Goal: Information Seeking & Learning: Learn about a topic

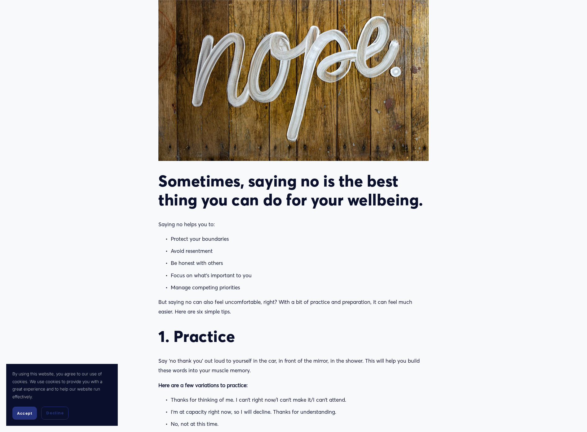
scroll to position [414, 0]
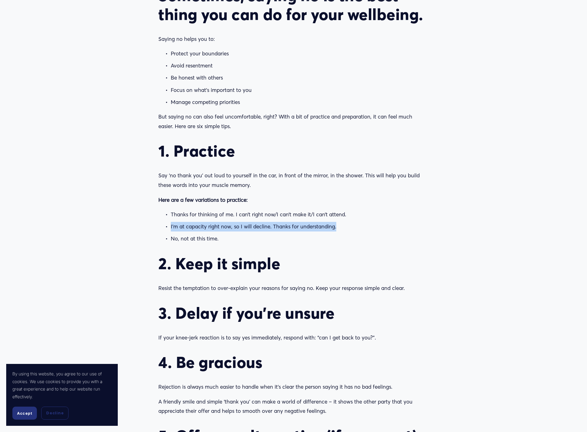
drag, startPoint x: 326, startPoint y: 194, endPoint x: 169, endPoint y: 190, distance: 157.1
click at [171, 222] on p "I’m at capacity right now, so I will decline. Thanks for understanding." at bounding box center [299, 227] width 257 height 10
click at [171, 196] on div at bounding box center [171, 196] width 0 height 0
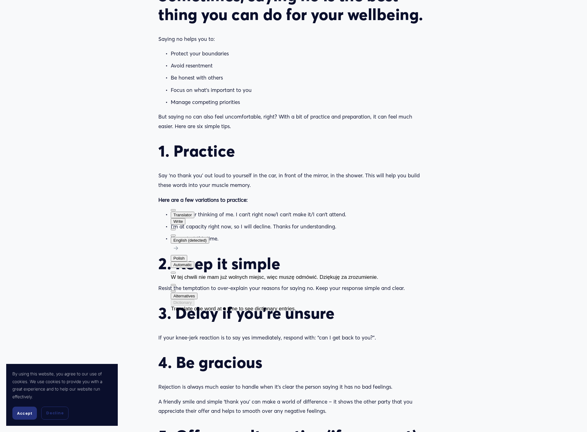
click at [297, 195] on p "Here are a few variations to practice:" at bounding box center [293, 200] width 270 height 10
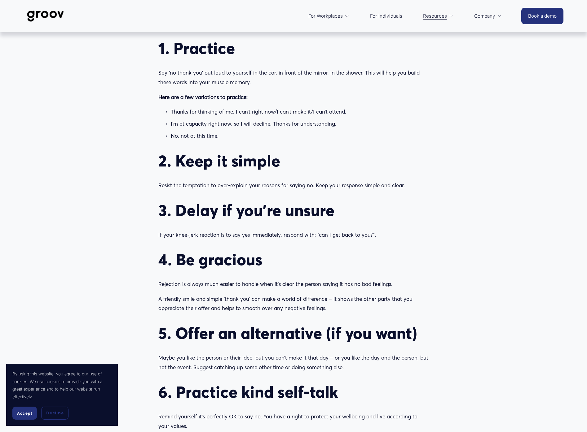
scroll to position [516, 0]
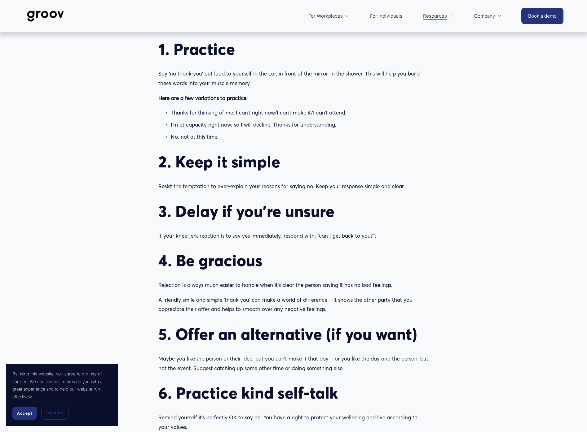
drag, startPoint x: 385, startPoint y: 151, endPoint x: 156, endPoint y: 153, distance: 228.3
click at [156, 153] on div "Sometimes, saying no is the best thing you can do for your wellbeing. Saying no…" at bounding box center [293, 158] width 280 height 559
click at [158, 155] on div at bounding box center [158, 155] width 0 height 0
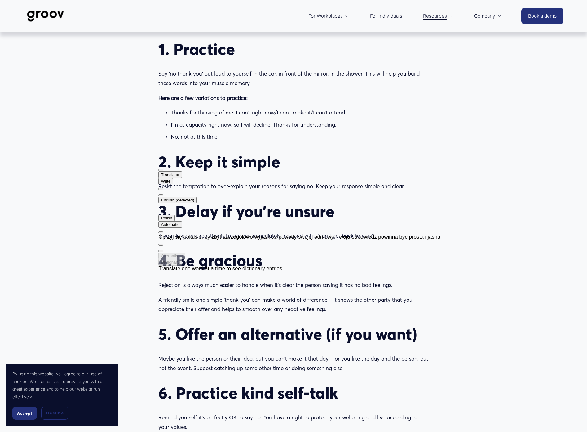
click at [419, 166] on div "Sometimes, saying no is the best thing you can do for your wellbeing. Saying no…" at bounding box center [293, 158] width 270 height 548
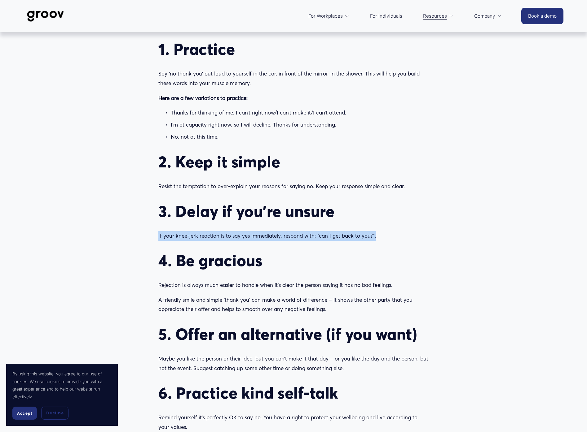
drag, startPoint x: 381, startPoint y: 201, endPoint x: 154, endPoint y: 206, distance: 227.7
click at [154, 206] on div "Sometimes, saying no is the best thing you can do for your wellbeing. Saying no…" at bounding box center [293, 158] width 280 height 559
click at [158, 205] on div at bounding box center [158, 205] width 0 height 0
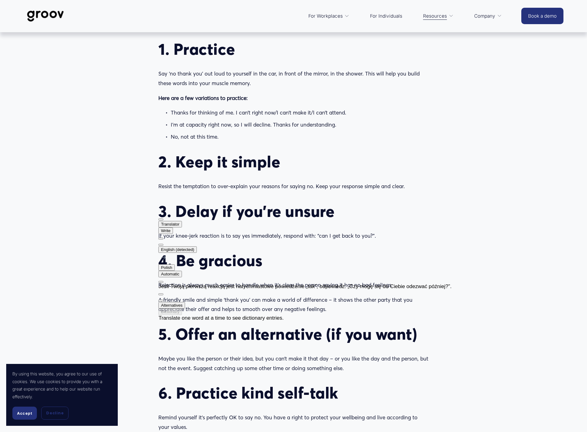
click at [320, 202] on h2 "3. Delay if you’re unsure" at bounding box center [293, 211] width 270 height 19
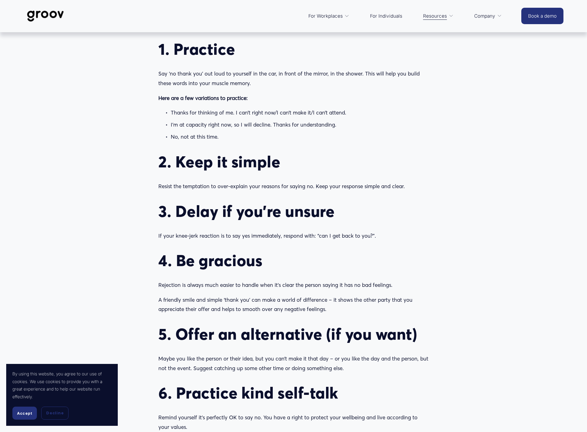
drag, startPoint x: 337, startPoint y: 274, endPoint x: 157, endPoint y: 251, distance: 181.4
click at [157, 251] on div "Sometimes, saying no is the best thing you can do for your wellbeing. Saying no…" at bounding box center [293, 158] width 280 height 559
click at [158, 238] on div at bounding box center [158, 238] width 0 height 0
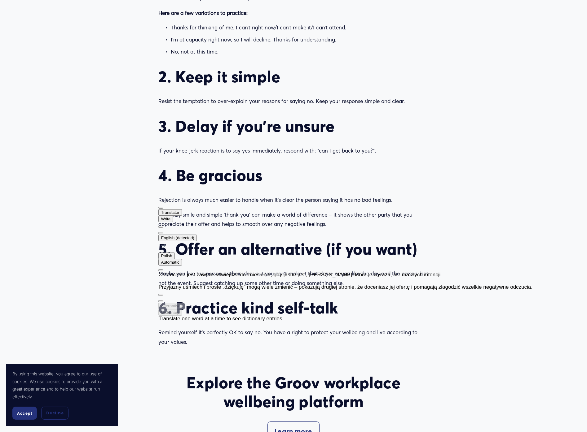
scroll to position [604, 0]
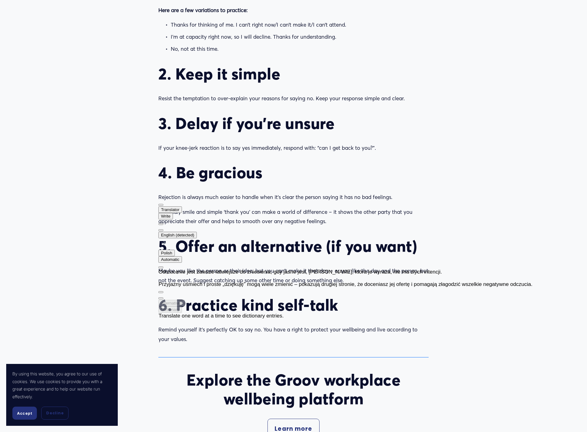
click at [374, 266] on p "Maybe you like the person or their idea, but you can’t make it that day – or yo…" at bounding box center [293, 275] width 270 height 19
